Goal: Transaction & Acquisition: Purchase product/service

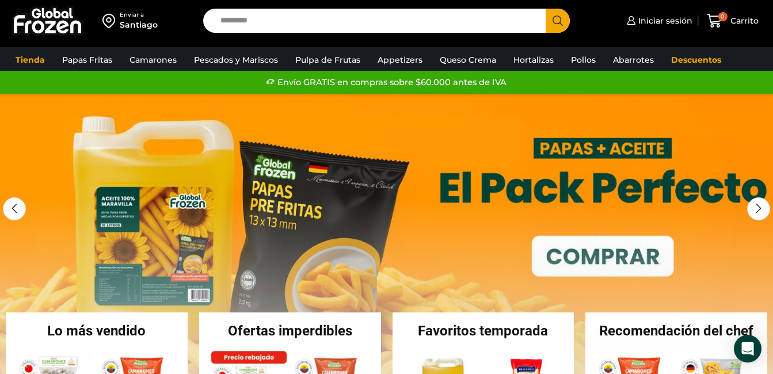
click at [607, 247] on link "1 / 3" at bounding box center [386, 266] width 773 height 345
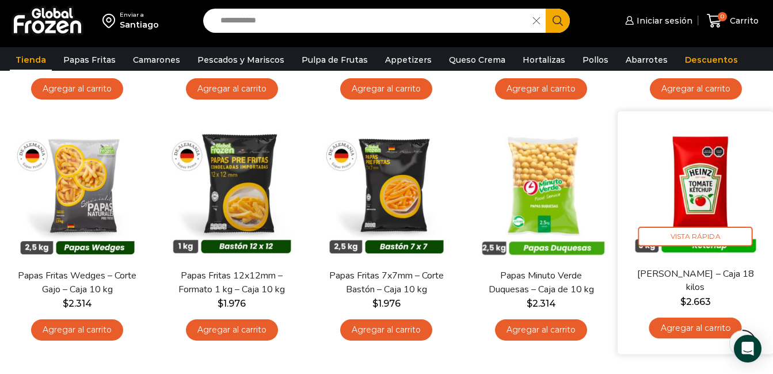
scroll to position [345, 0]
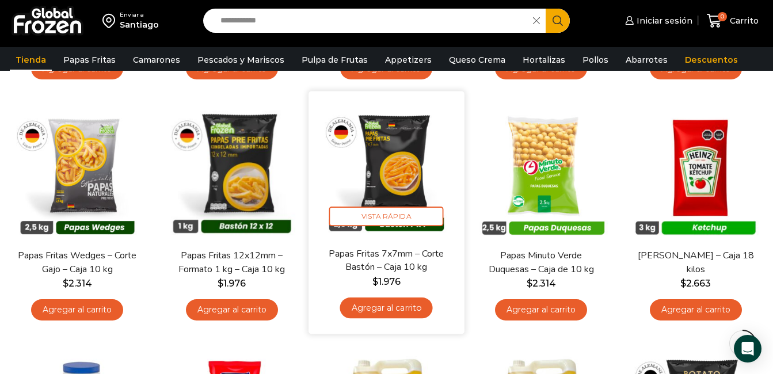
click at [397, 309] on link "Agregar al carrito" at bounding box center [386, 307] width 93 height 21
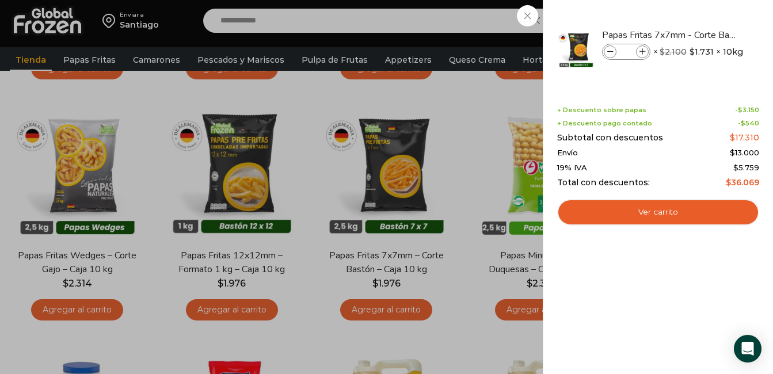
click at [704, 35] on div "1 Carrito 1 1 Shopping Cart *" at bounding box center [733, 20] width 58 height 27
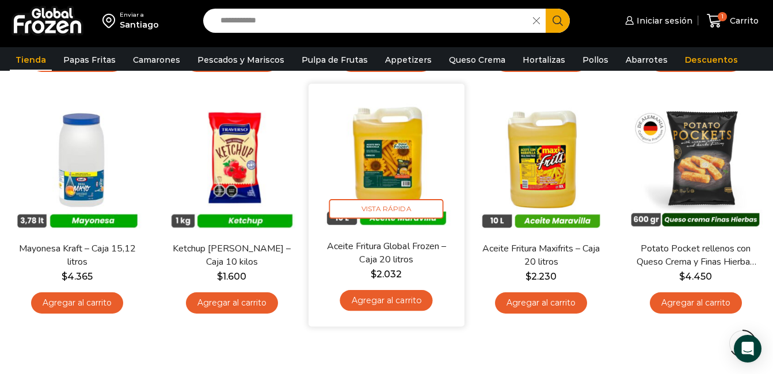
scroll to position [575, 0]
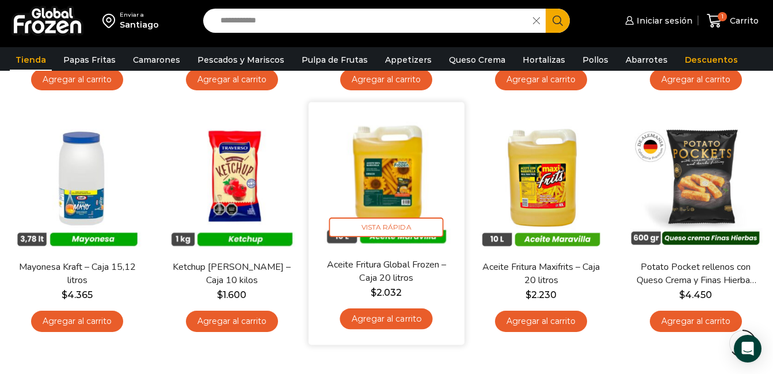
click at [395, 322] on link "Agregar al carrito" at bounding box center [386, 318] width 93 height 21
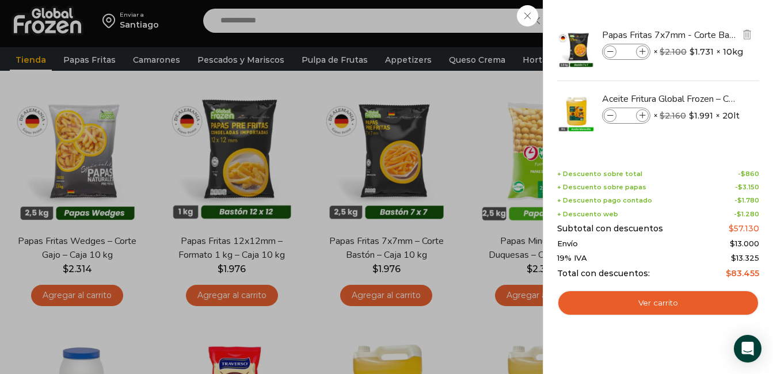
scroll to position [345, 0]
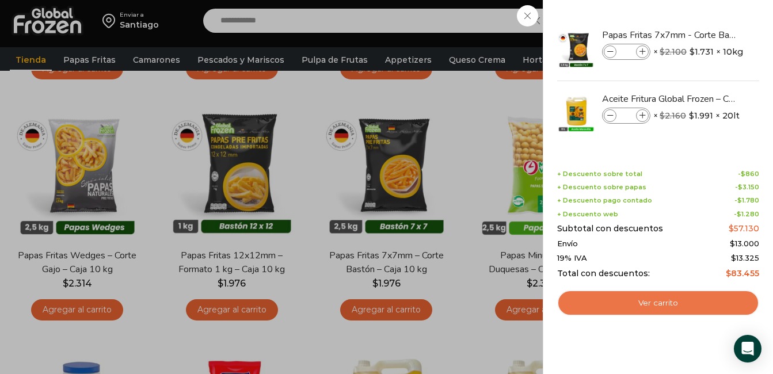
click at [666, 307] on link "Ver carrito" at bounding box center [658, 303] width 202 height 26
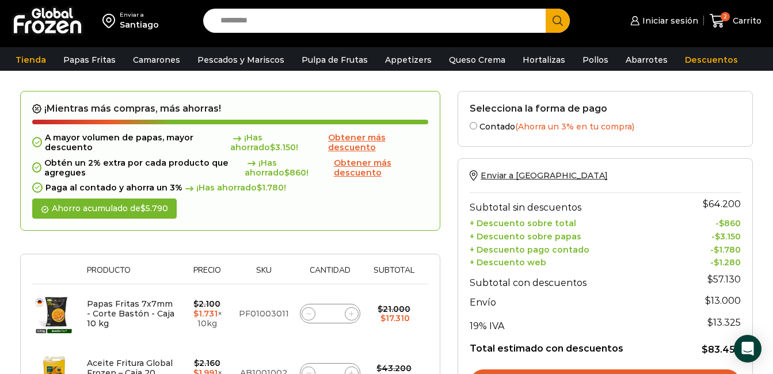
scroll to position [115, 0]
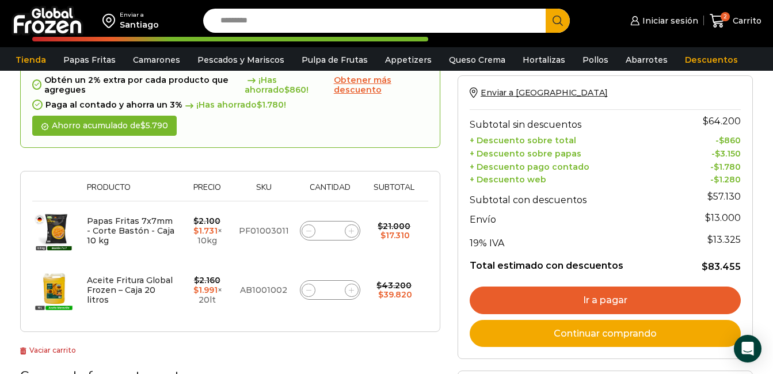
click at [351, 294] on span at bounding box center [352, 291] width 14 height 14
type input "*"
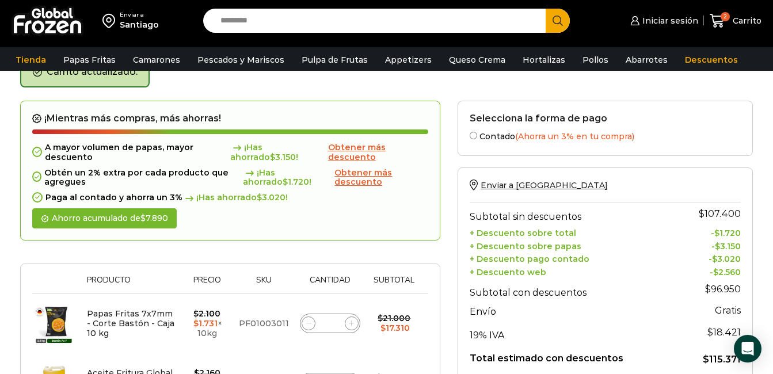
scroll to position [123, 0]
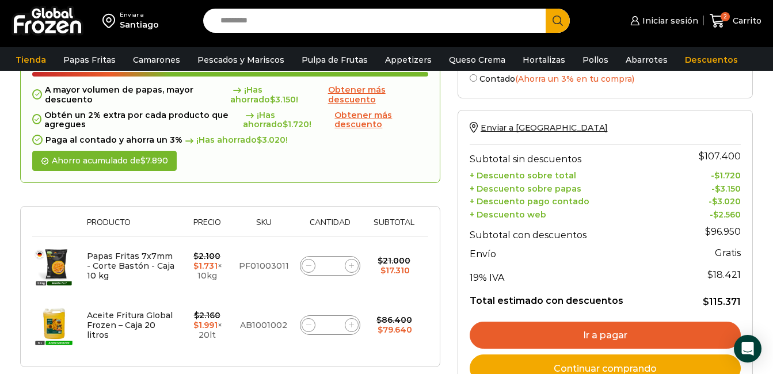
click at [352, 265] on icon at bounding box center [351, 265] width 5 height 5
type input "*"
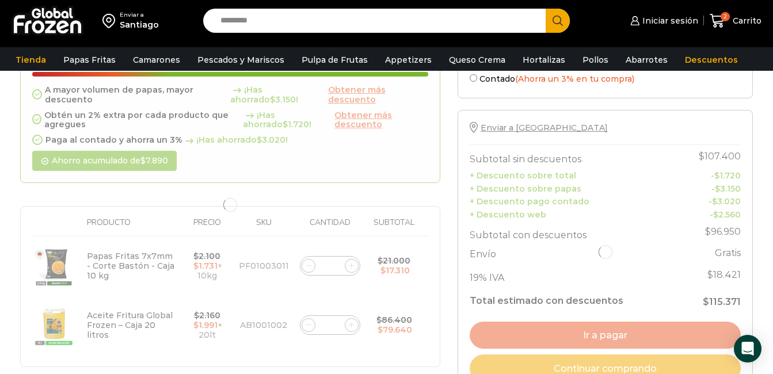
click at [352, 265] on div at bounding box center [230, 205] width 420 height 324
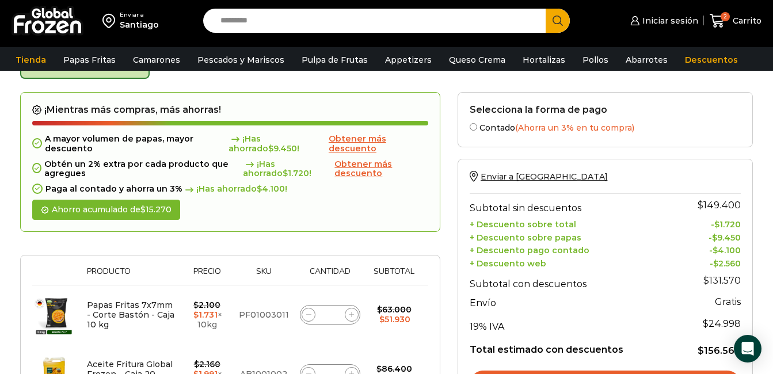
scroll to position [65, 0]
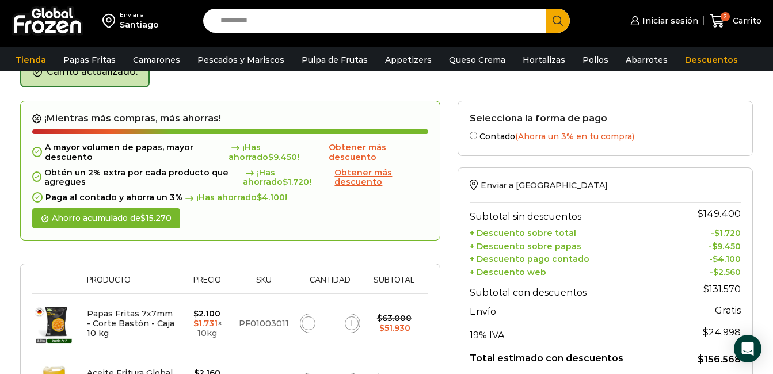
click at [375, 181] on span "Obtener más descuento" at bounding box center [363, 177] width 58 height 20
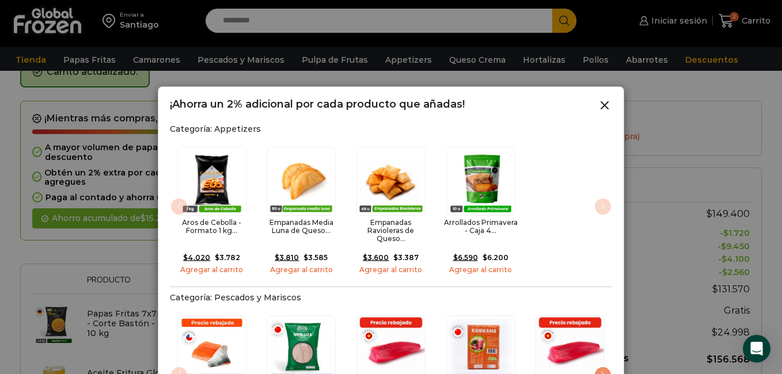
click at [603, 109] on icon at bounding box center [604, 105] width 14 height 14
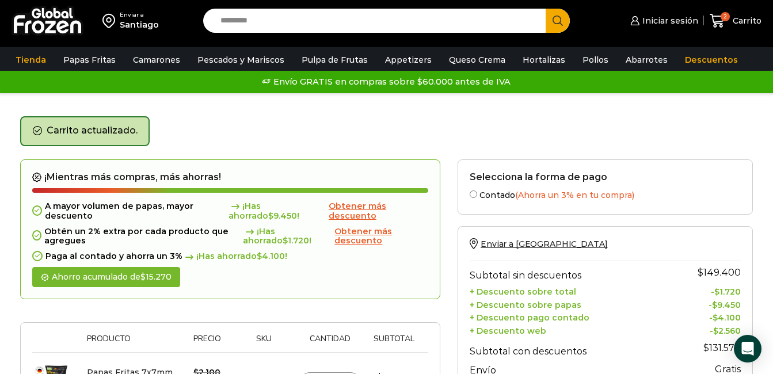
scroll to position [0, 0]
